Goal: Task Accomplishment & Management: Use online tool/utility

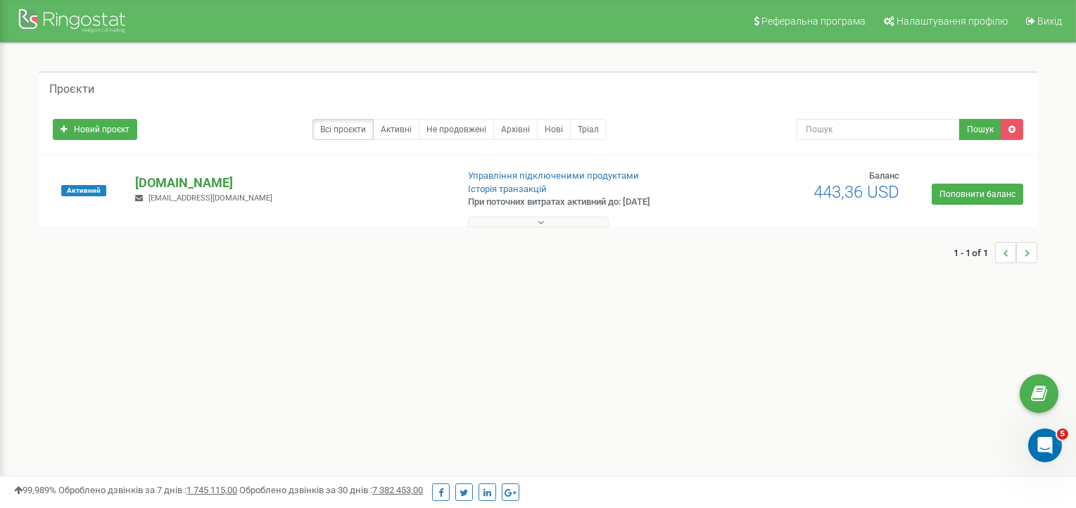
click at [182, 182] on p "[DOMAIN_NAME]" at bounding box center [290, 183] width 310 height 18
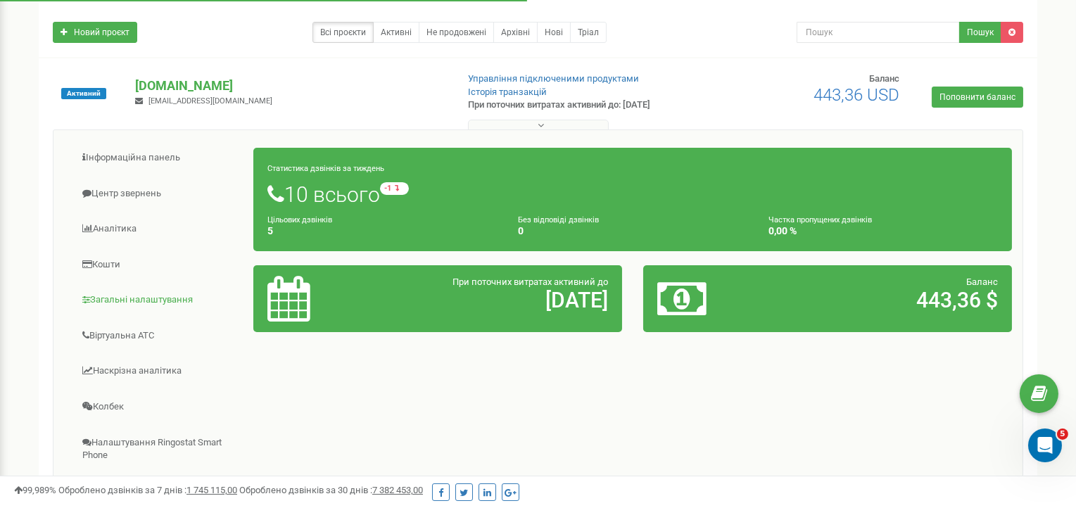
scroll to position [211, 0]
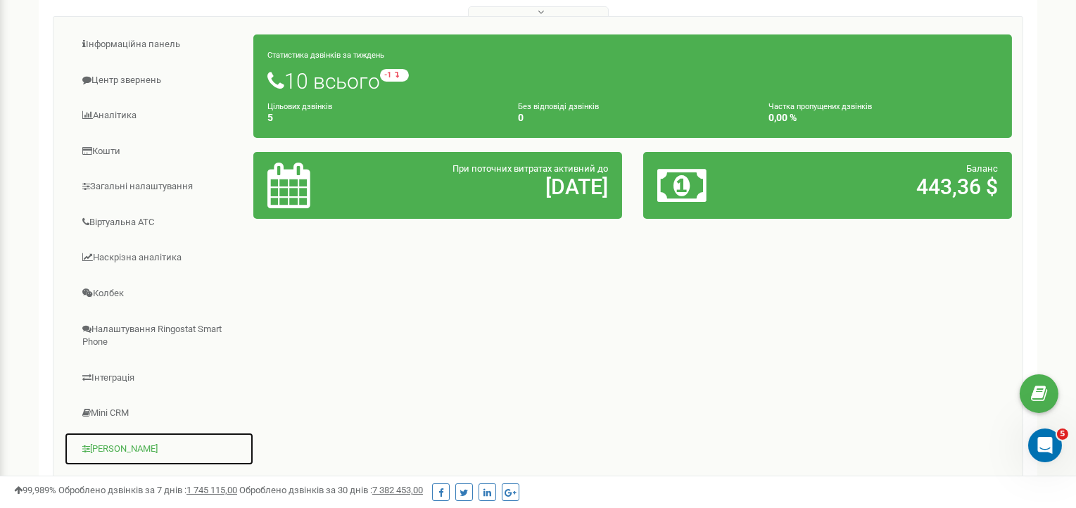
click at [121, 440] on link "Коллтрекінг" at bounding box center [159, 449] width 190 height 34
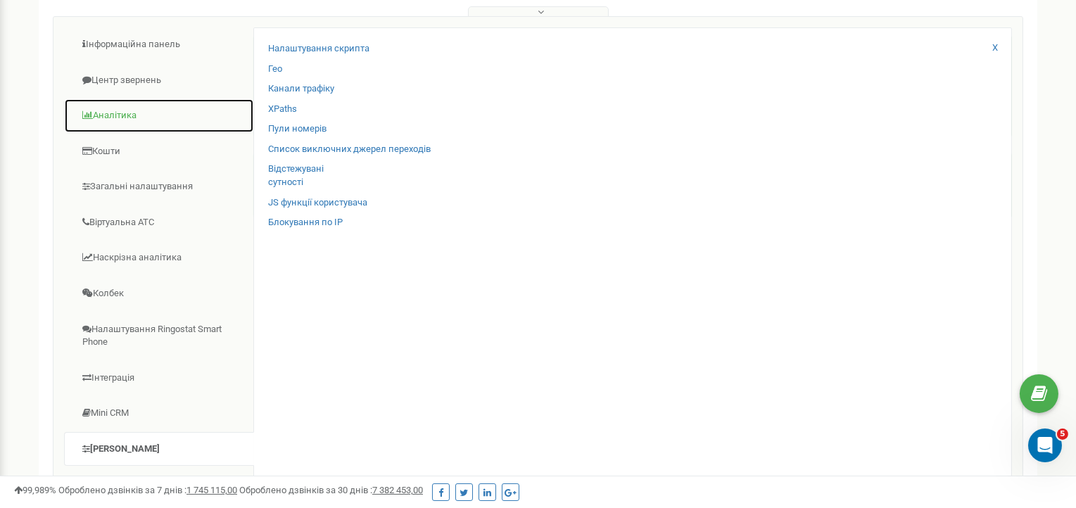
click at [133, 108] on link "Аналiтика" at bounding box center [159, 116] width 190 height 34
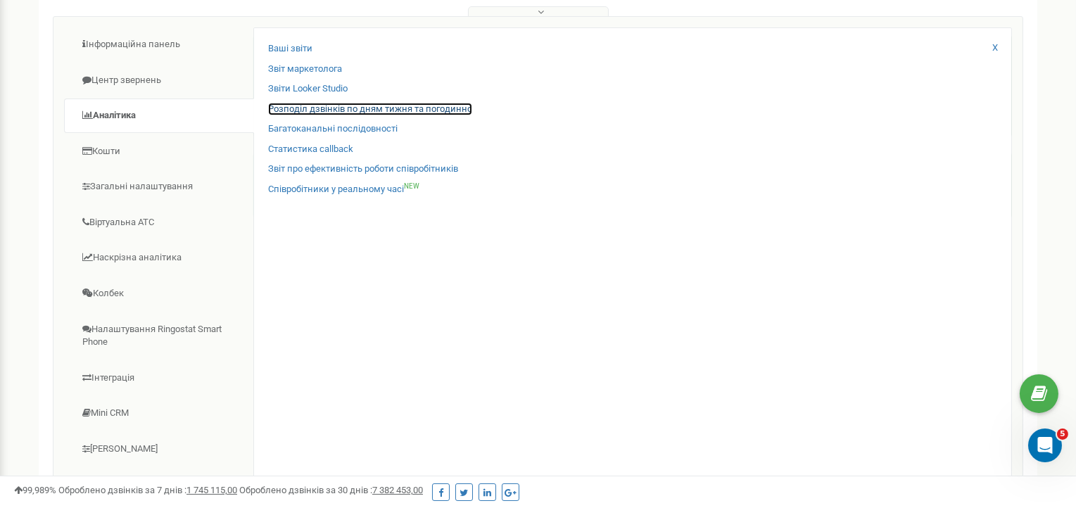
click at [353, 109] on link "Розподіл дзвінків по дням тижня та погодинно" at bounding box center [370, 109] width 204 height 13
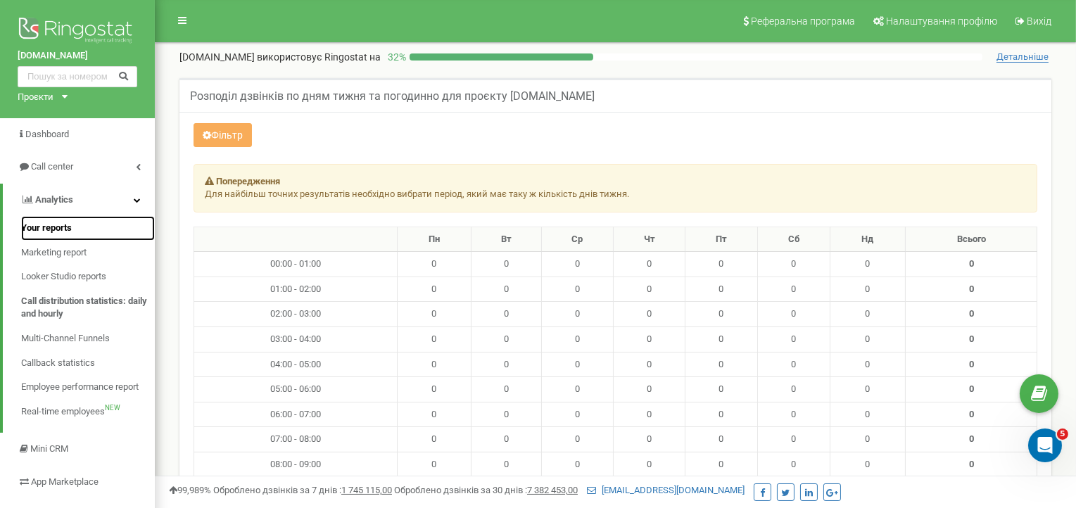
click at [78, 227] on link "Your reports" at bounding box center [88, 228] width 134 height 25
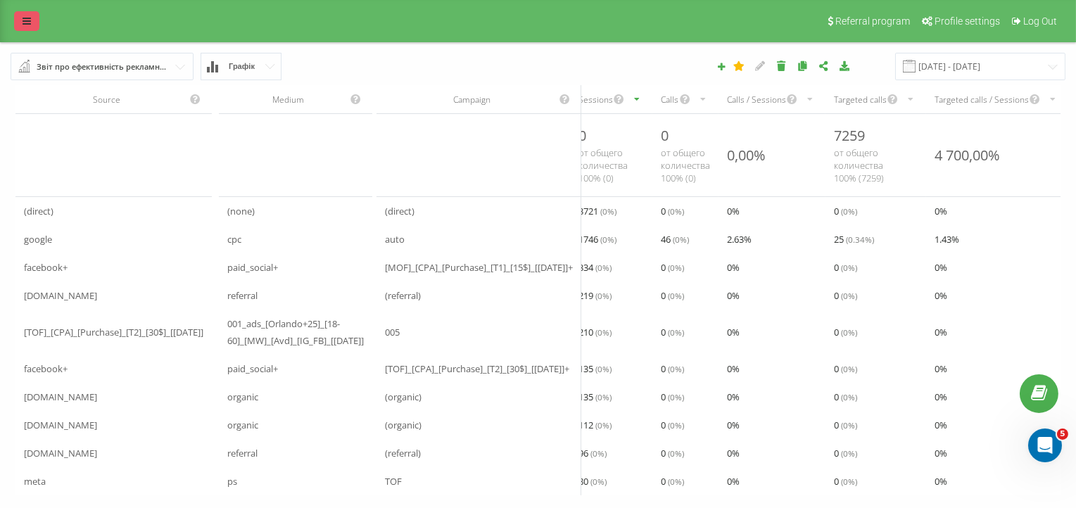
click at [32, 21] on link at bounding box center [26, 21] width 25 height 20
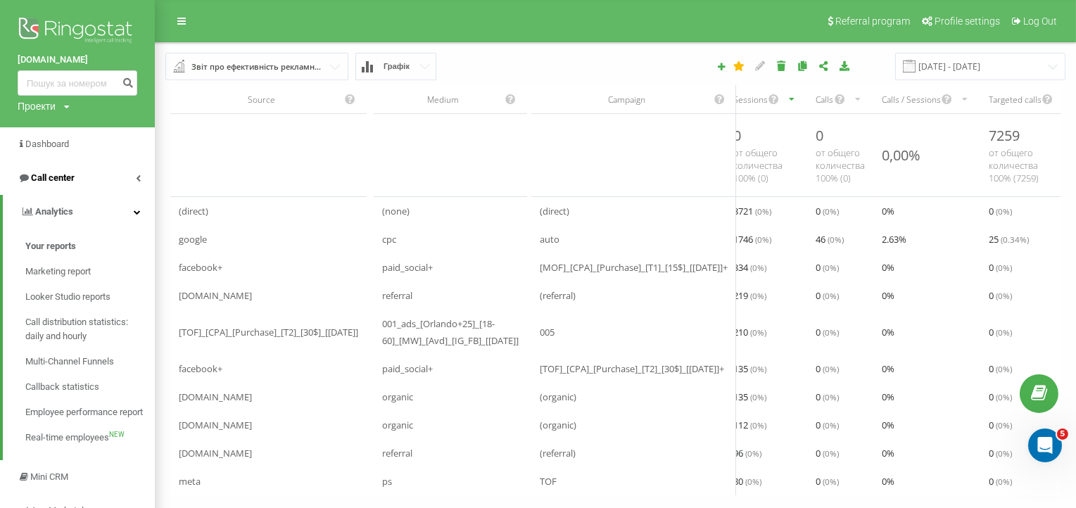
click at [137, 175] on icon at bounding box center [138, 178] width 5 height 7
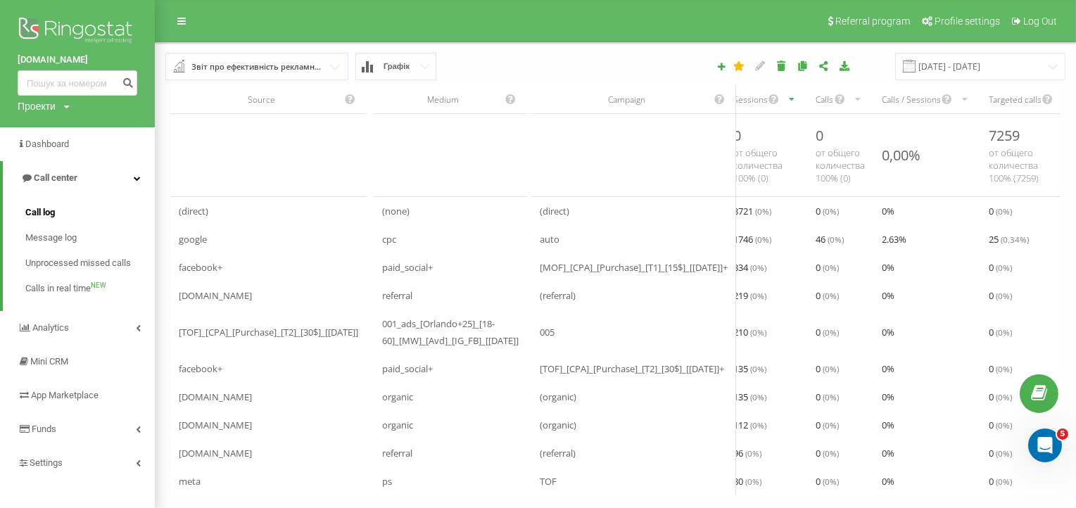
click at [66, 216] on link "Call log" at bounding box center [90, 212] width 130 height 25
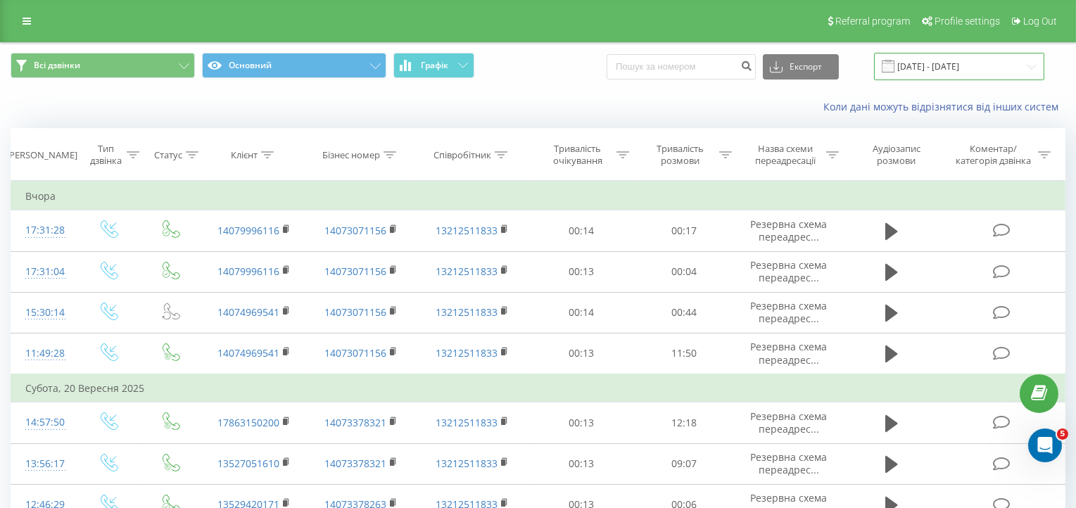
click at [960, 64] on input "[DATE] - [DATE]" at bounding box center [959, 66] width 170 height 27
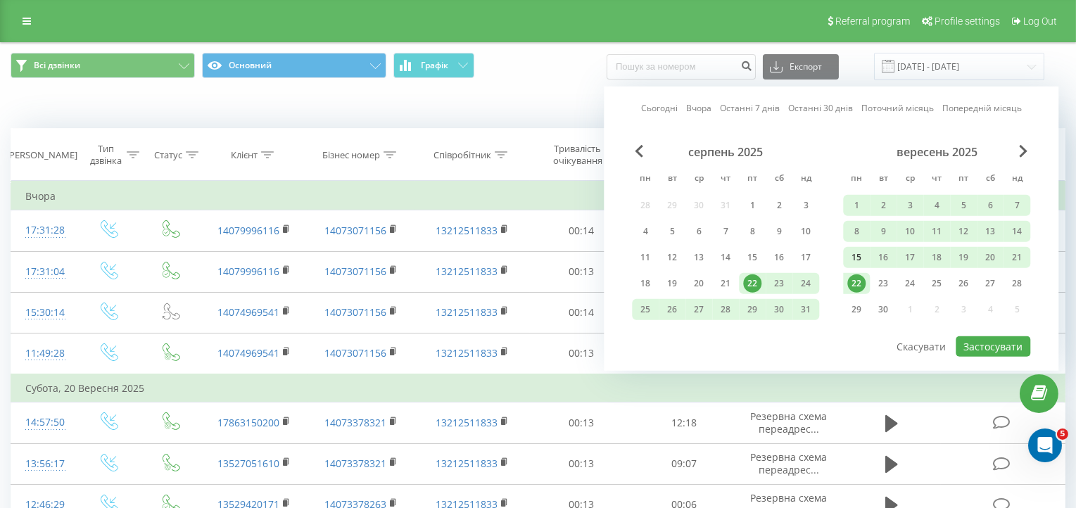
click at [860, 253] on div "15" at bounding box center [857, 258] width 18 height 18
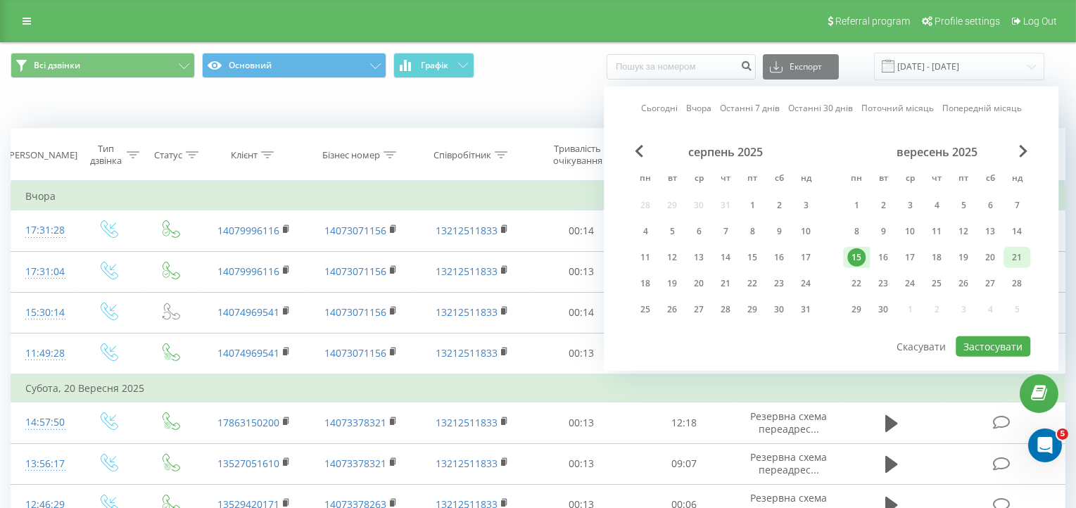
click at [1013, 254] on div "21" at bounding box center [1017, 258] width 18 height 18
click at [998, 340] on button "Застосувати" at bounding box center [993, 347] width 75 height 20
type input "15.09.2025 - 21.09.2025"
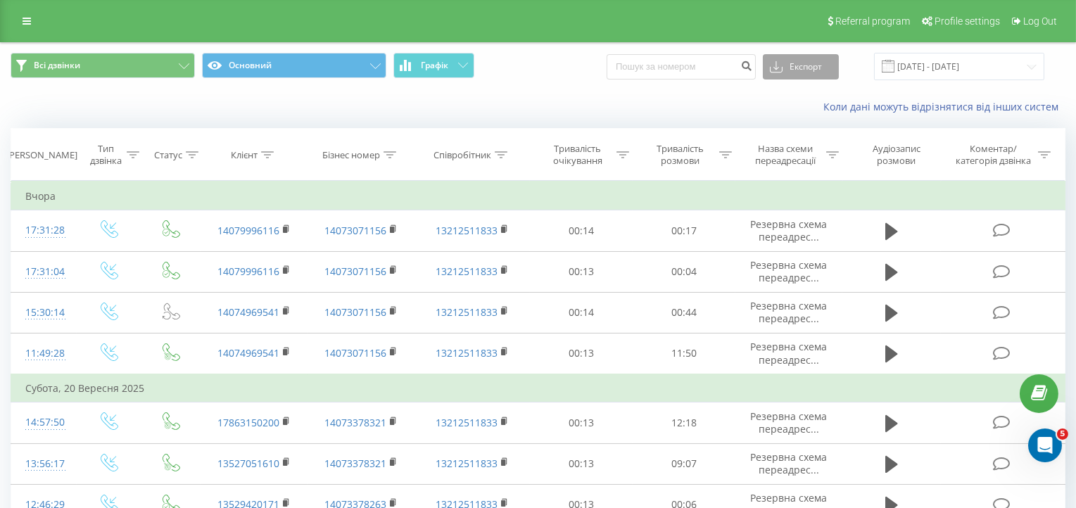
click at [802, 66] on button "Експорт" at bounding box center [801, 66] width 76 height 25
click at [808, 124] on div ".xls" at bounding box center [801, 118] width 75 height 25
drag, startPoint x: 548, startPoint y: 111, endPoint x: 558, endPoint y: 129, distance: 19.8
click at [549, 111] on div "Коли дані можуть відрізнятися вiд інших систем" at bounding box center [740, 107] width 672 height 14
